Goal: Find specific page/section: Find specific page/section

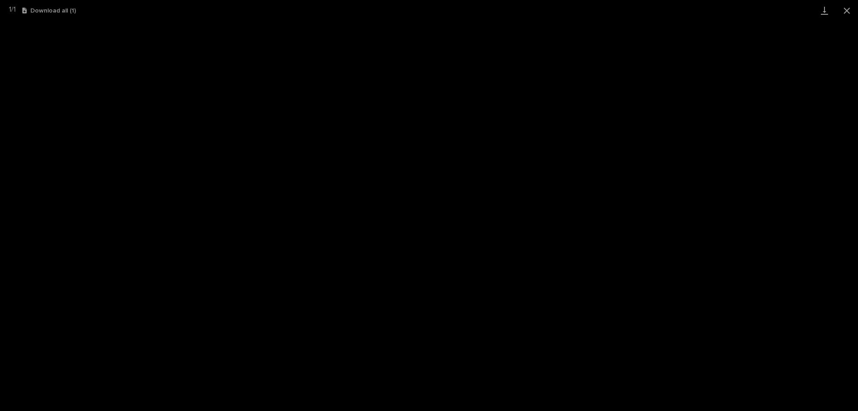
scroll to position [22, 0]
click at [855, 7] on button "Close gallery" at bounding box center [847, 10] width 22 height 21
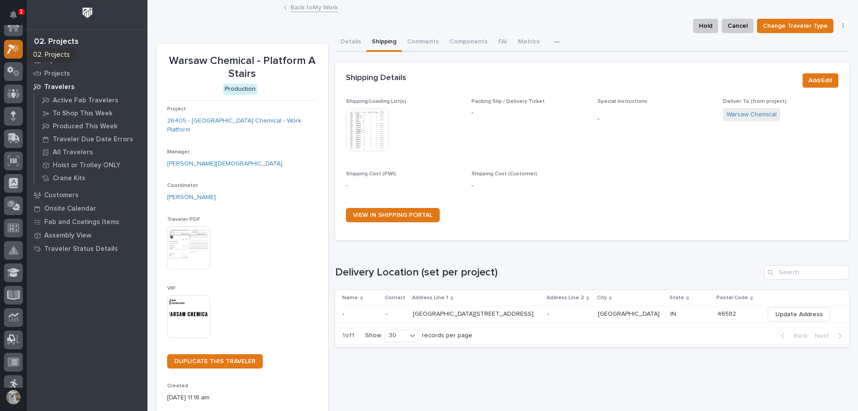
scroll to position [0, 0]
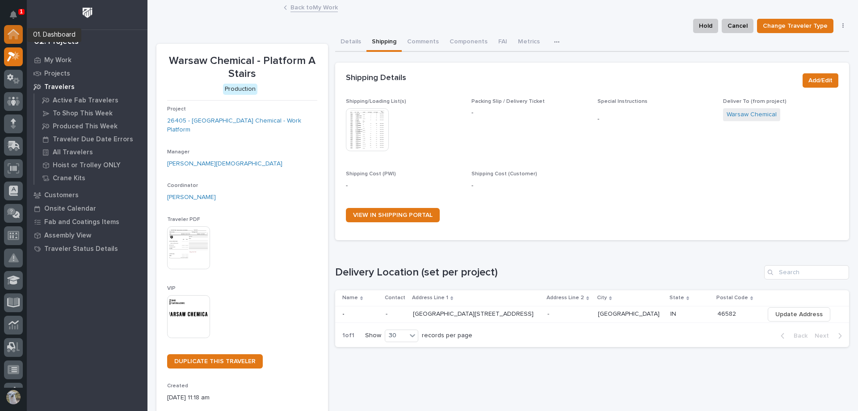
click at [15, 37] on icon at bounding box center [13, 34] width 9 height 9
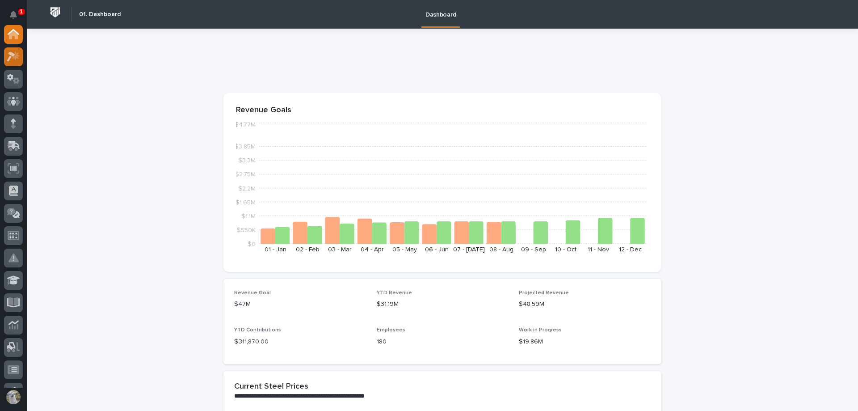
click at [4, 63] on link at bounding box center [13, 56] width 19 height 19
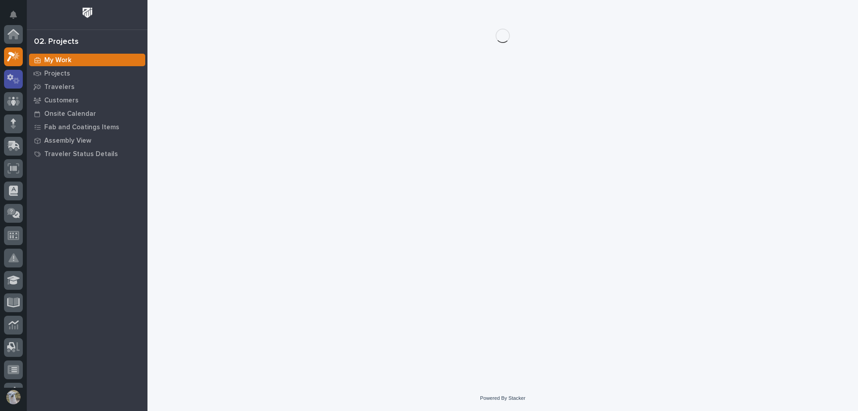
scroll to position [22, 0]
click at [13, 59] on icon at bounding box center [13, 56] width 13 height 10
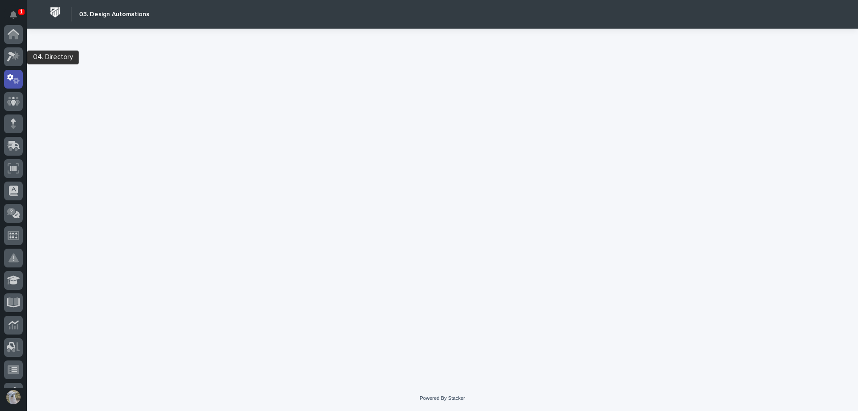
scroll to position [45, 0]
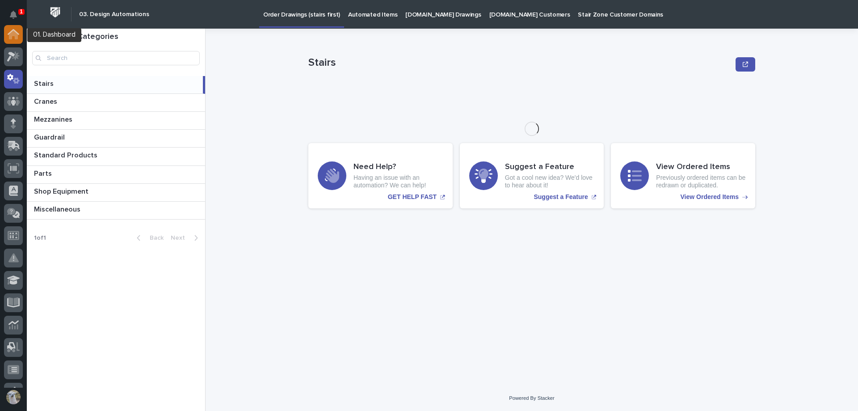
click at [10, 38] on icon at bounding box center [13, 34] width 9 height 9
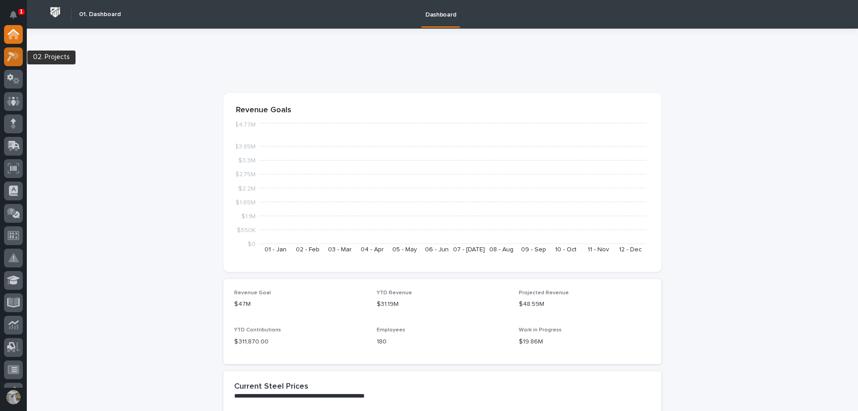
click at [11, 54] on icon at bounding box center [11, 57] width 8 height 10
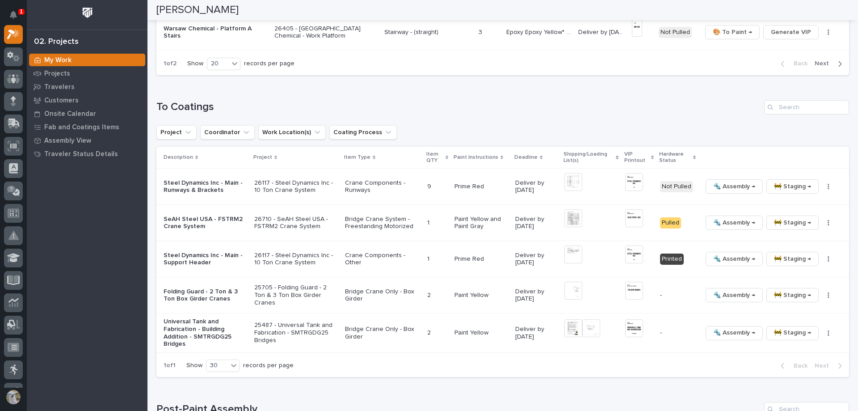
scroll to position [894, 0]
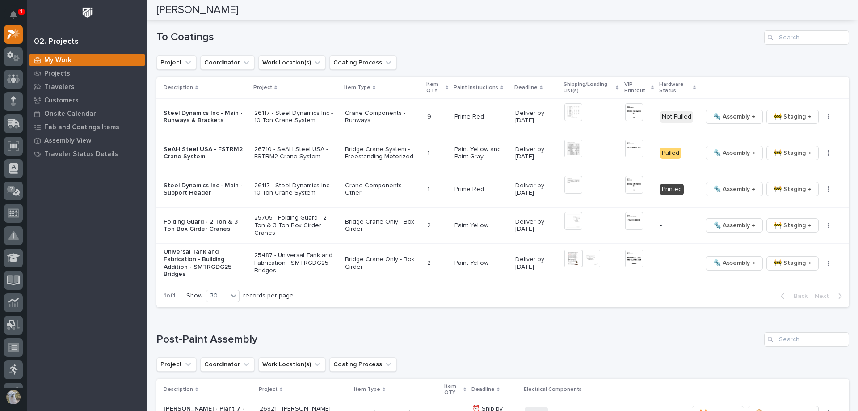
click at [189, 225] on p "Folding Guard - 2 Ton & 3 Ton Box Girder Cranes" at bounding box center [206, 225] width 84 height 15
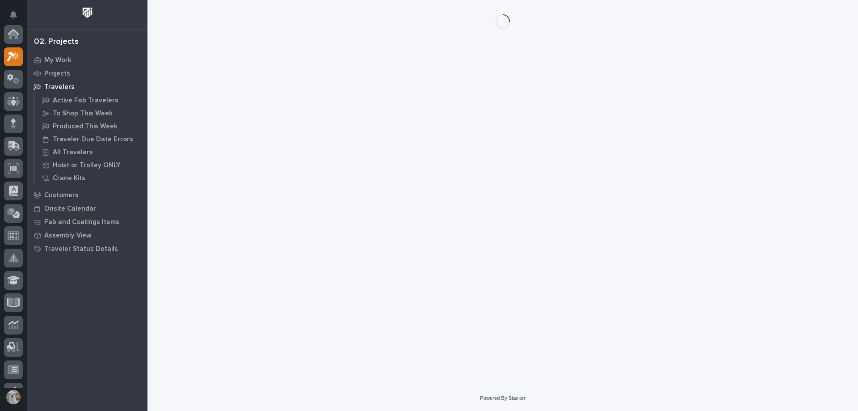
scroll to position [22, 0]
